Goal: Information Seeking & Learning: Learn about a topic

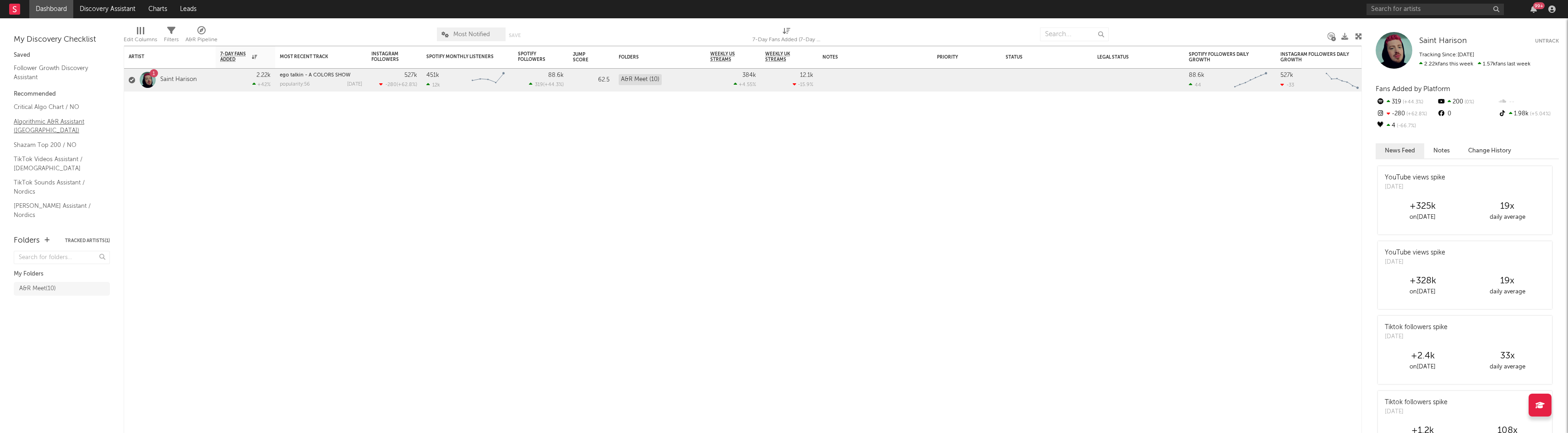
click at [32, 122] on link "Algorithmic A&R Assistant (Norway)" at bounding box center [57, 126] width 87 height 19
click at [132, 81] on div at bounding box center [131, 80] width 6 height 6
click at [129, 81] on input "checkbox" at bounding box center [129, 81] width 0 height 9
click at [203, 119] on div "Artist Notifications 7-Day Fans Added WoW % Change Most Recent Track Popularity…" at bounding box center [743, 239] width 1238 height 387
click at [40, 291] on div "A&R Meet ( 10 )" at bounding box center [37, 289] width 37 height 11
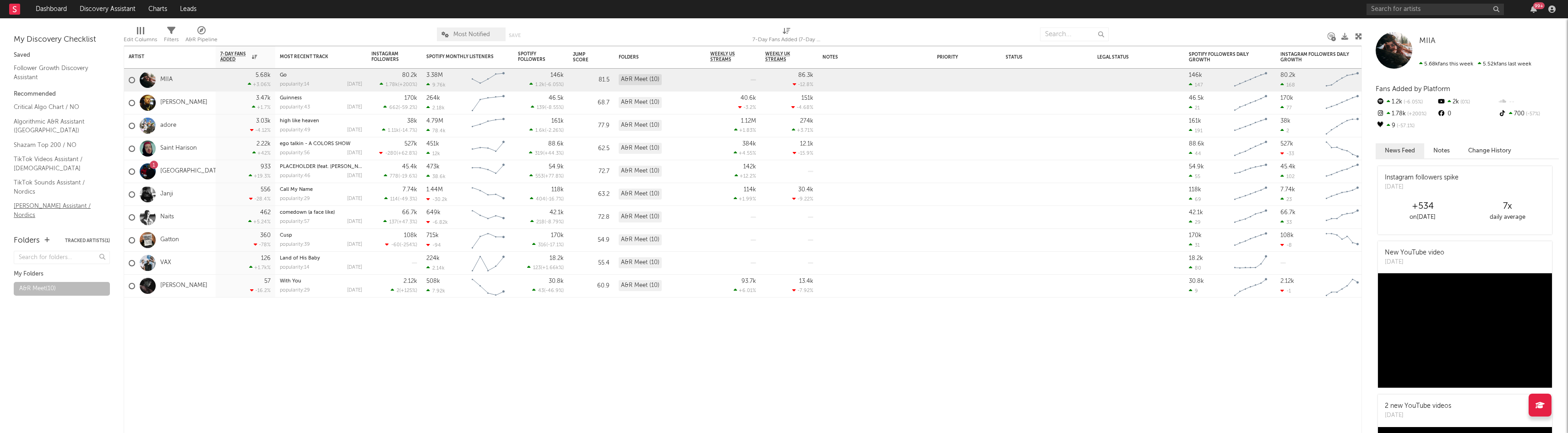
click at [47, 204] on link "Nielsen Assistant / Nordics" at bounding box center [57, 210] width 87 height 19
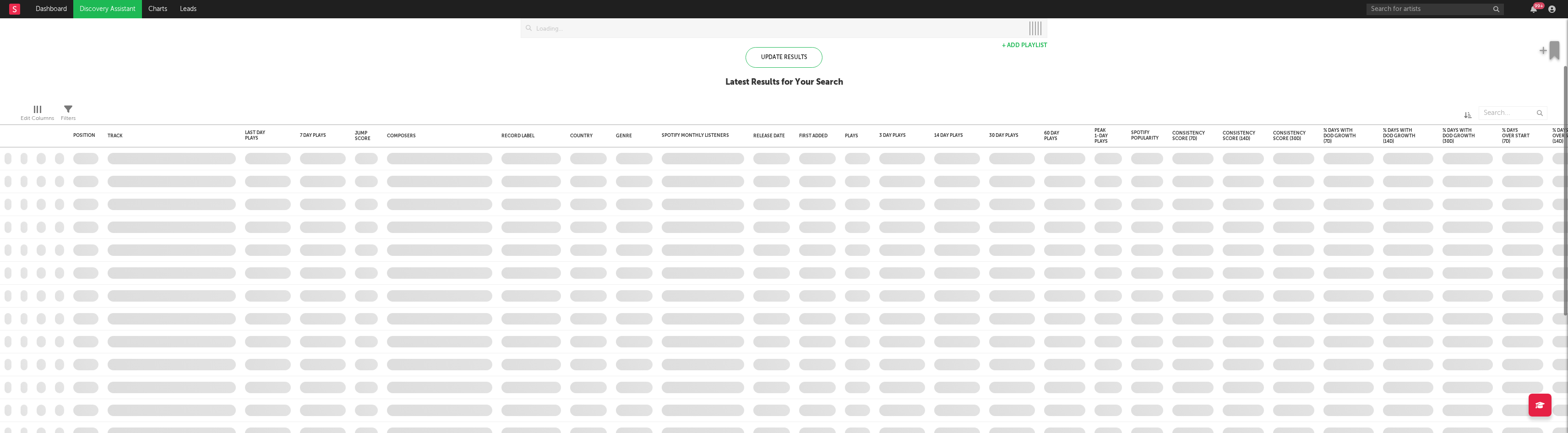
checkbox input "true"
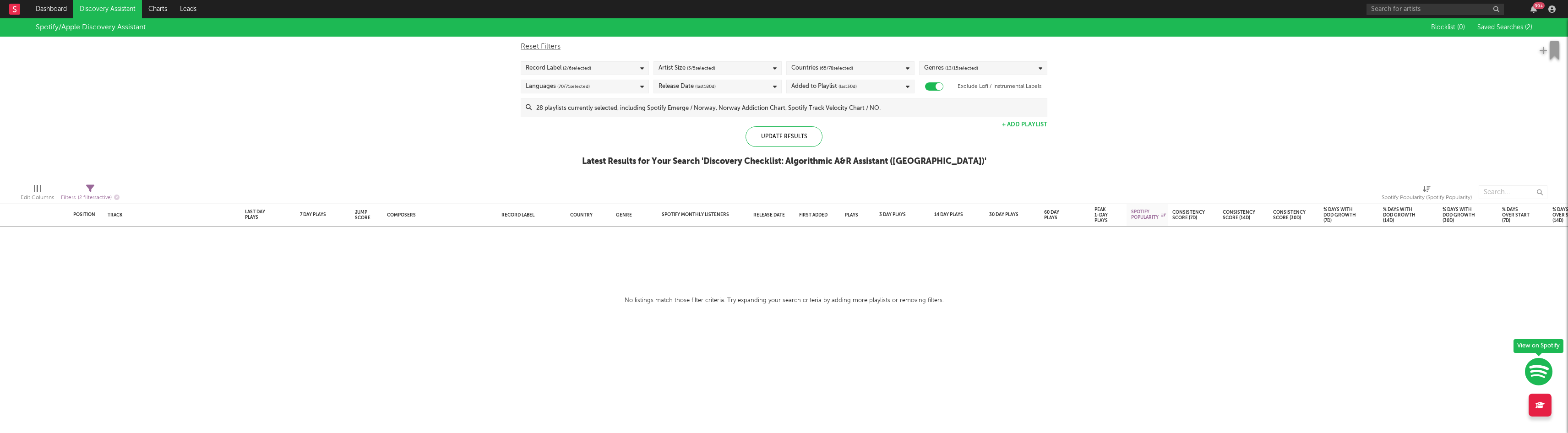
click at [14, 11] on icon at bounding box center [15, 9] width 3 height 6
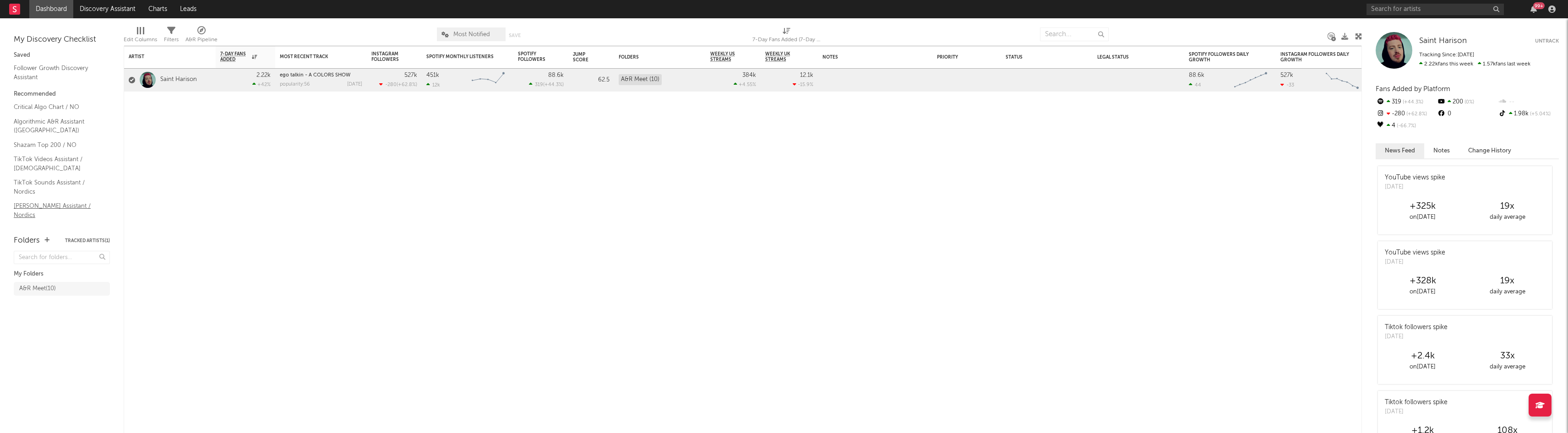
click at [38, 204] on link "Nielsen Assistant / Nordics" at bounding box center [57, 210] width 87 height 19
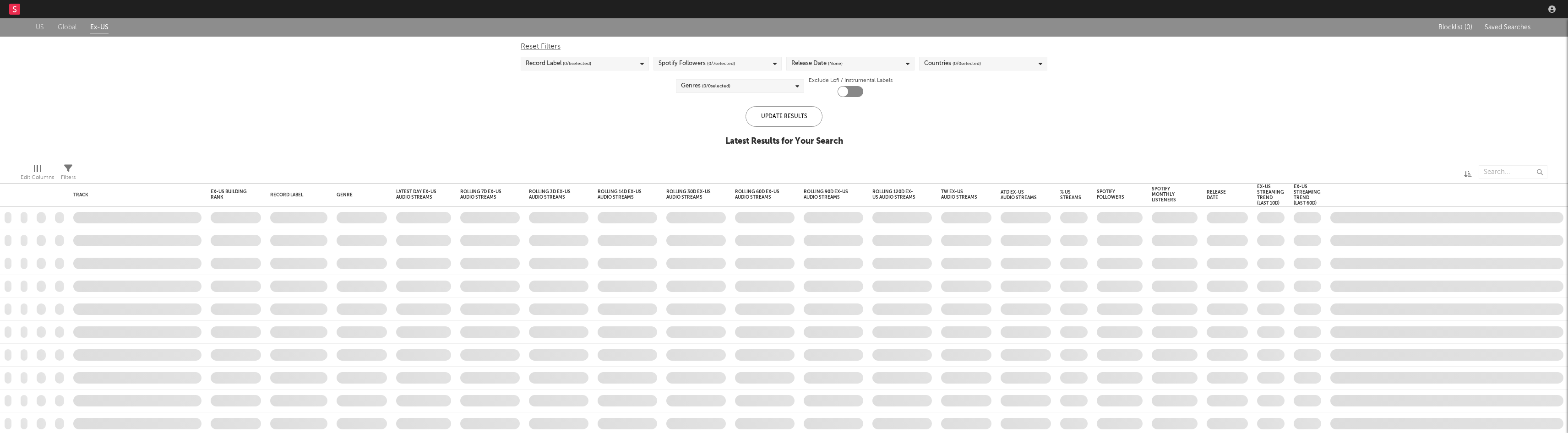
checkbox input "true"
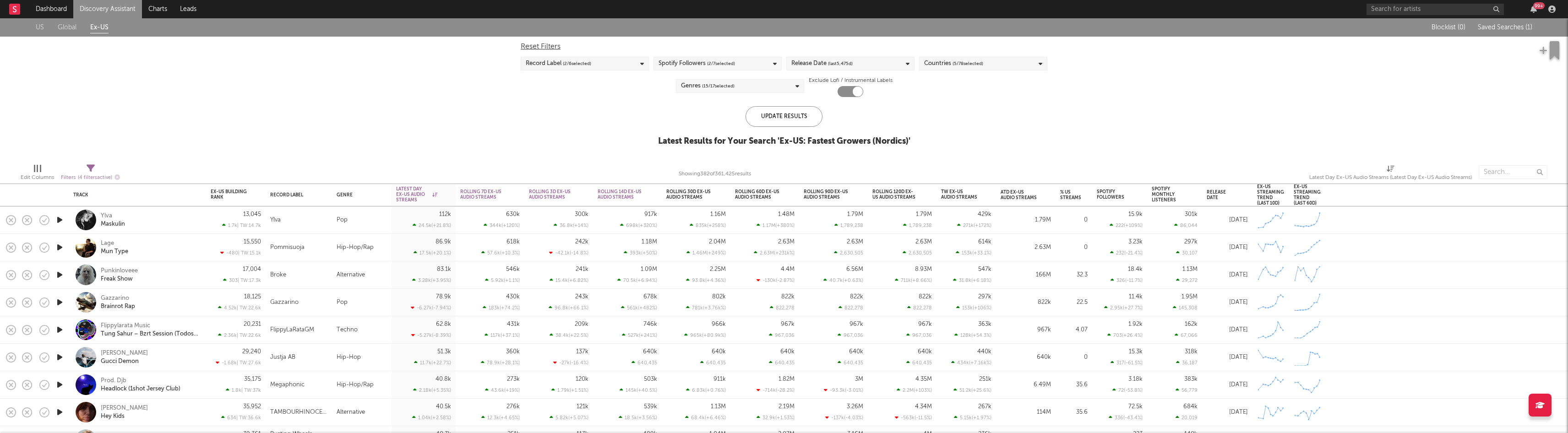
click at [16, 9] on icon at bounding box center [15, 9] width 3 height 6
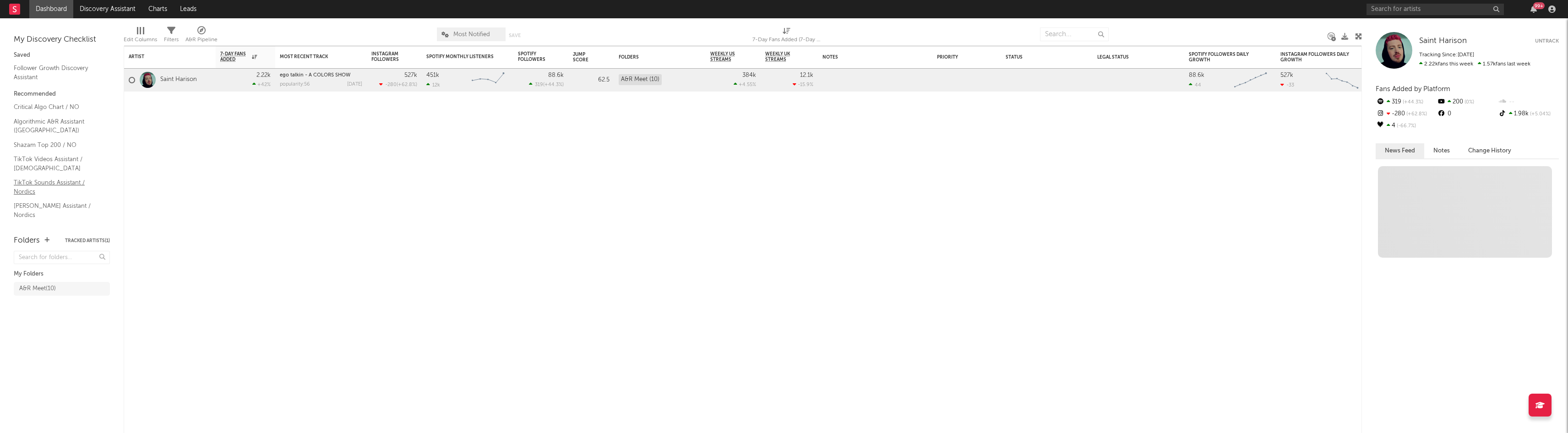
click at [57, 185] on link "TikTok Sounds Assistant / Nordics" at bounding box center [57, 187] width 87 height 19
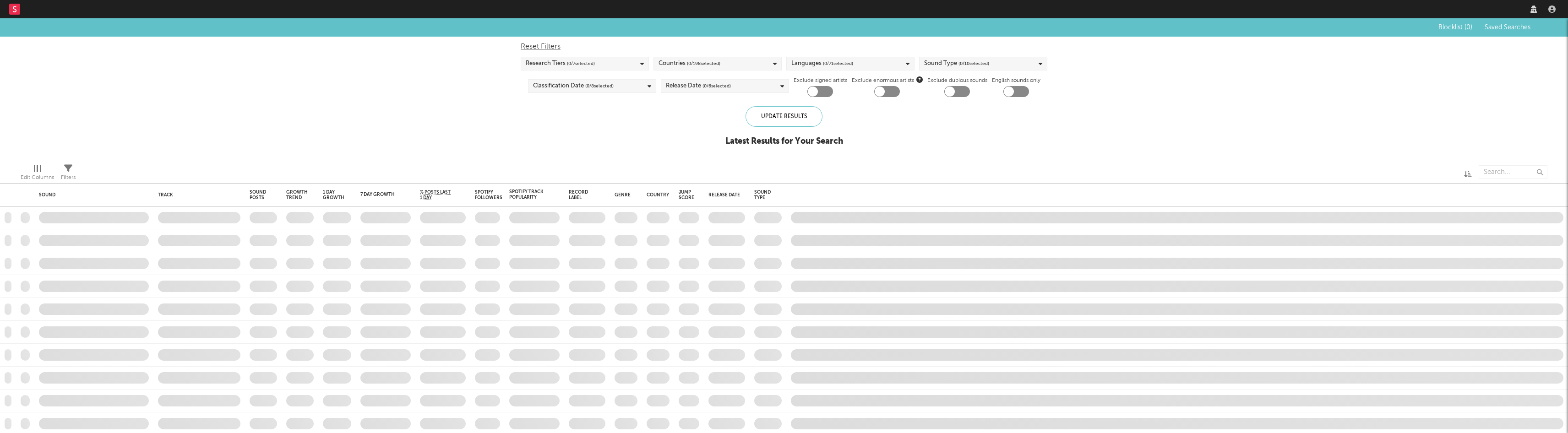
checkbox input "true"
